Goal: Transaction & Acquisition: Purchase product/service

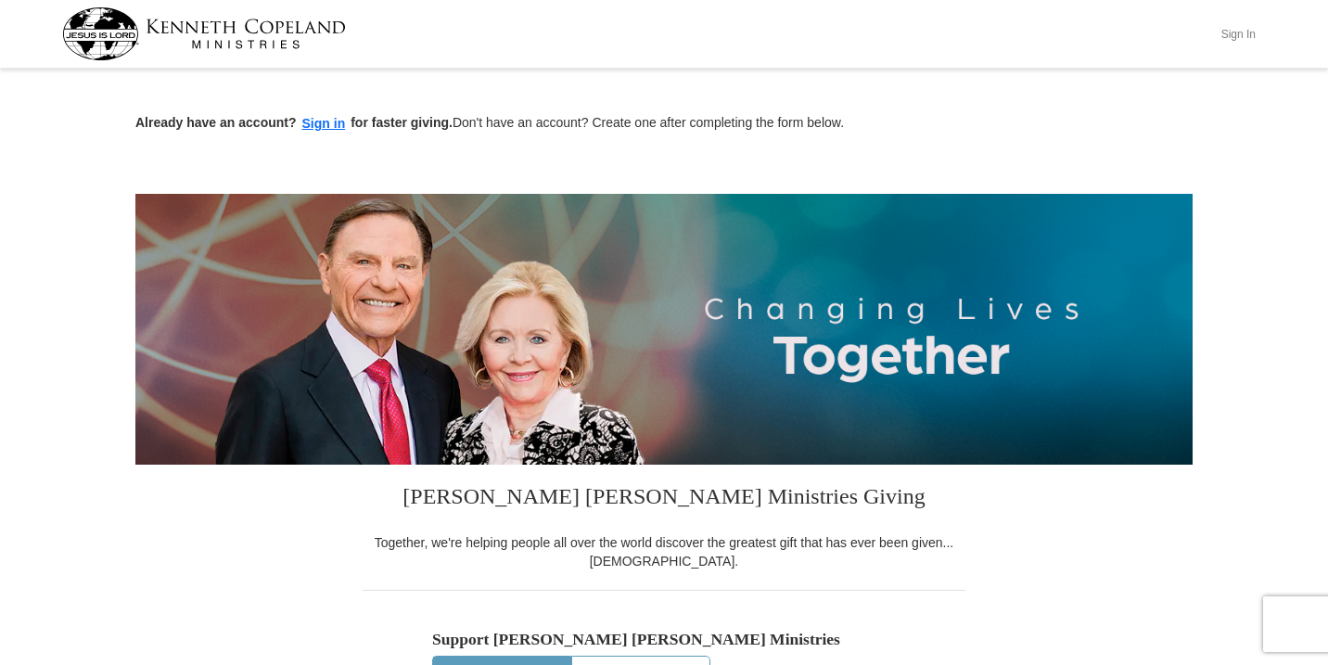
click at [1228, 34] on button "Sign In" at bounding box center [1238, 33] width 56 height 29
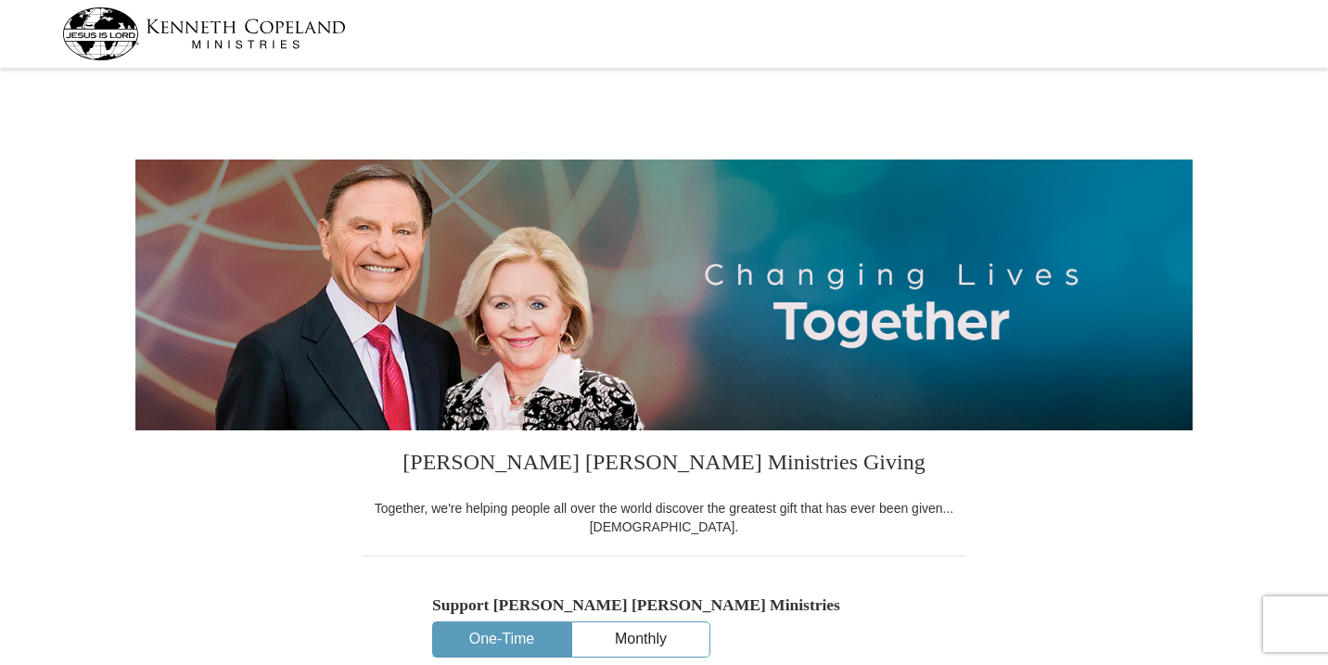
select select "PA"
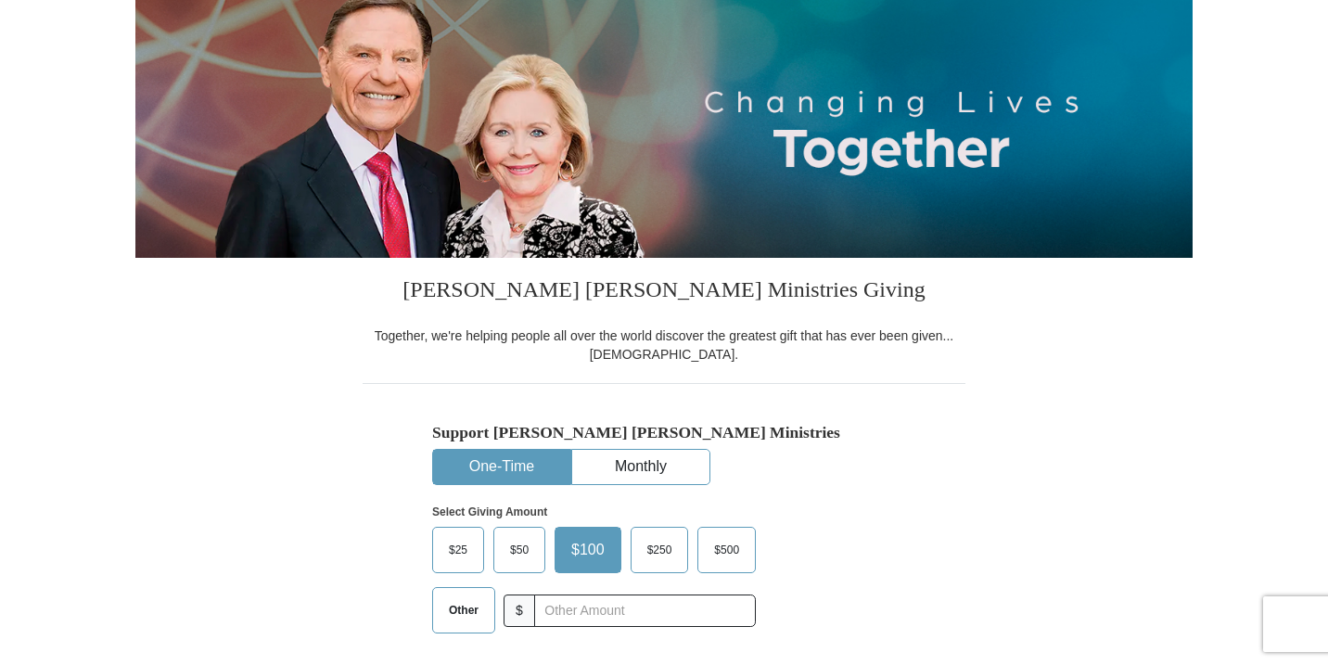
scroll to position [212, 0]
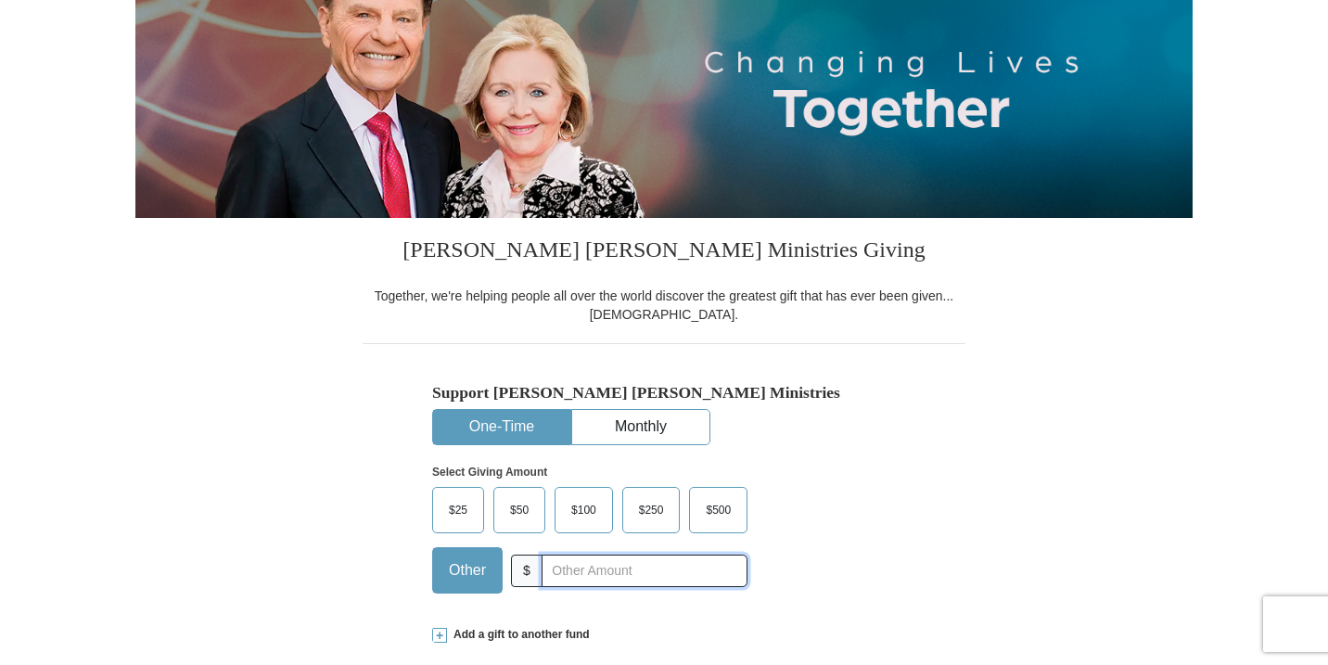
click at [659, 568] on input "text" at bounding box center [645, 571] width 206 height 32
type input "207.00"
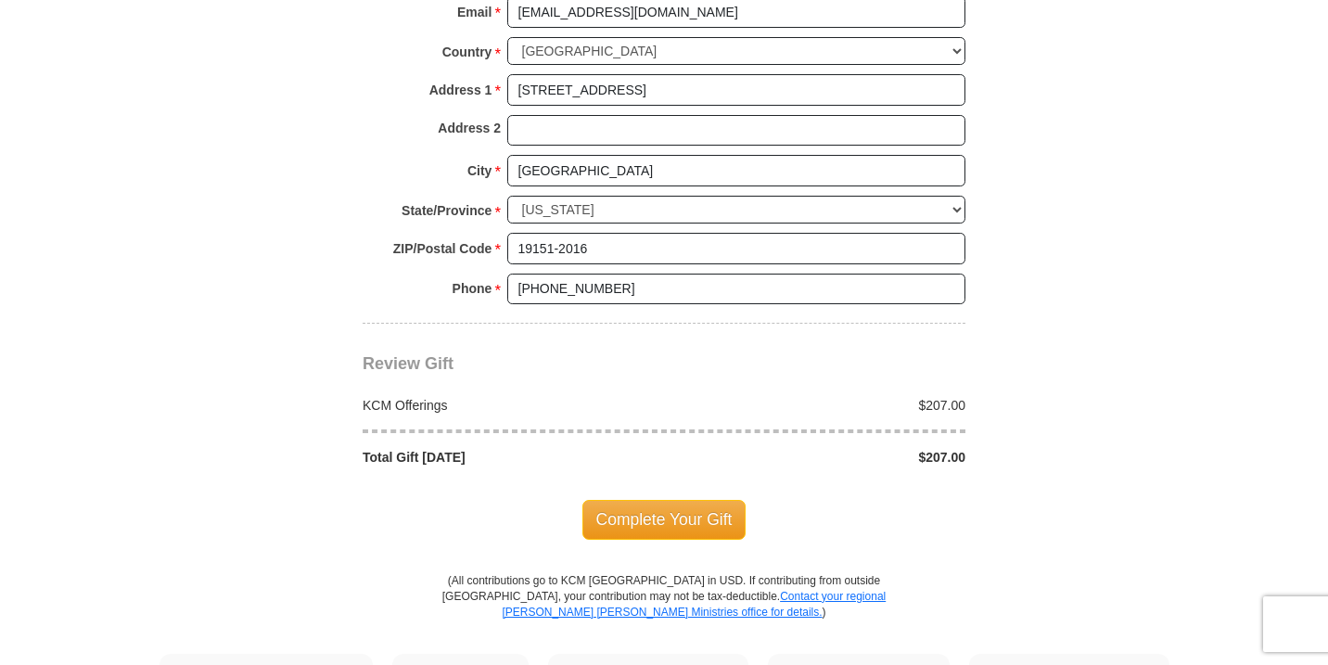
scroll to position [1437, 0]
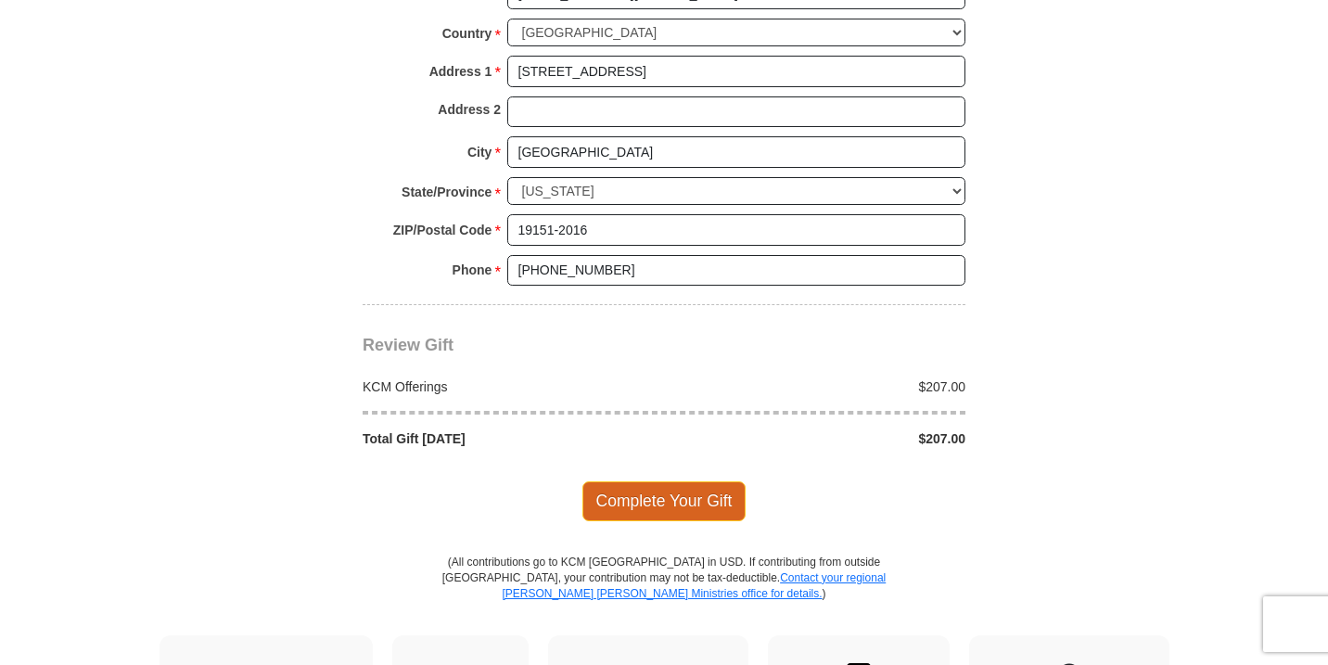
click at [661, 496] on span "Complete Your Gift" at bounding box center [664, 500] width 164 height 39
